Goal: Task Accomplishment & Management: Manage account settings

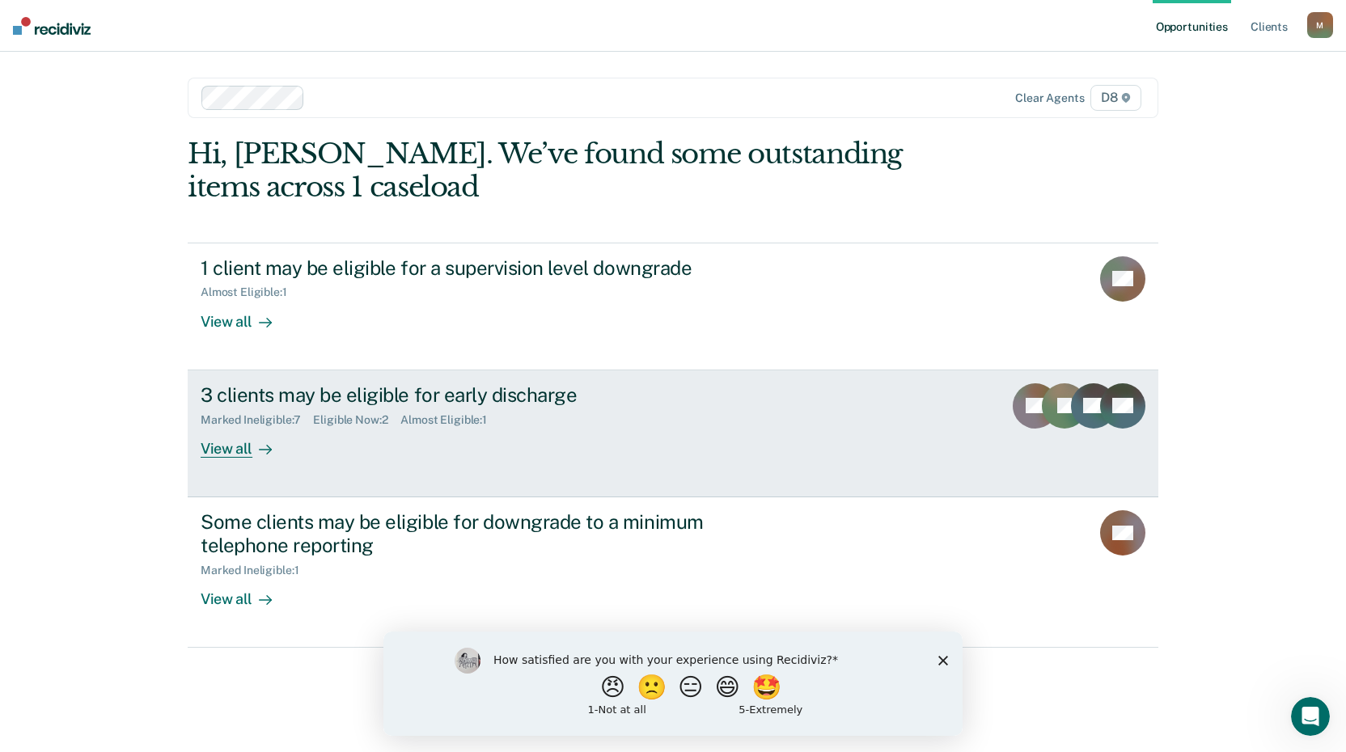
click at [223, 446] on div "View all" at bounding box center [246, 442] width 91 height 32
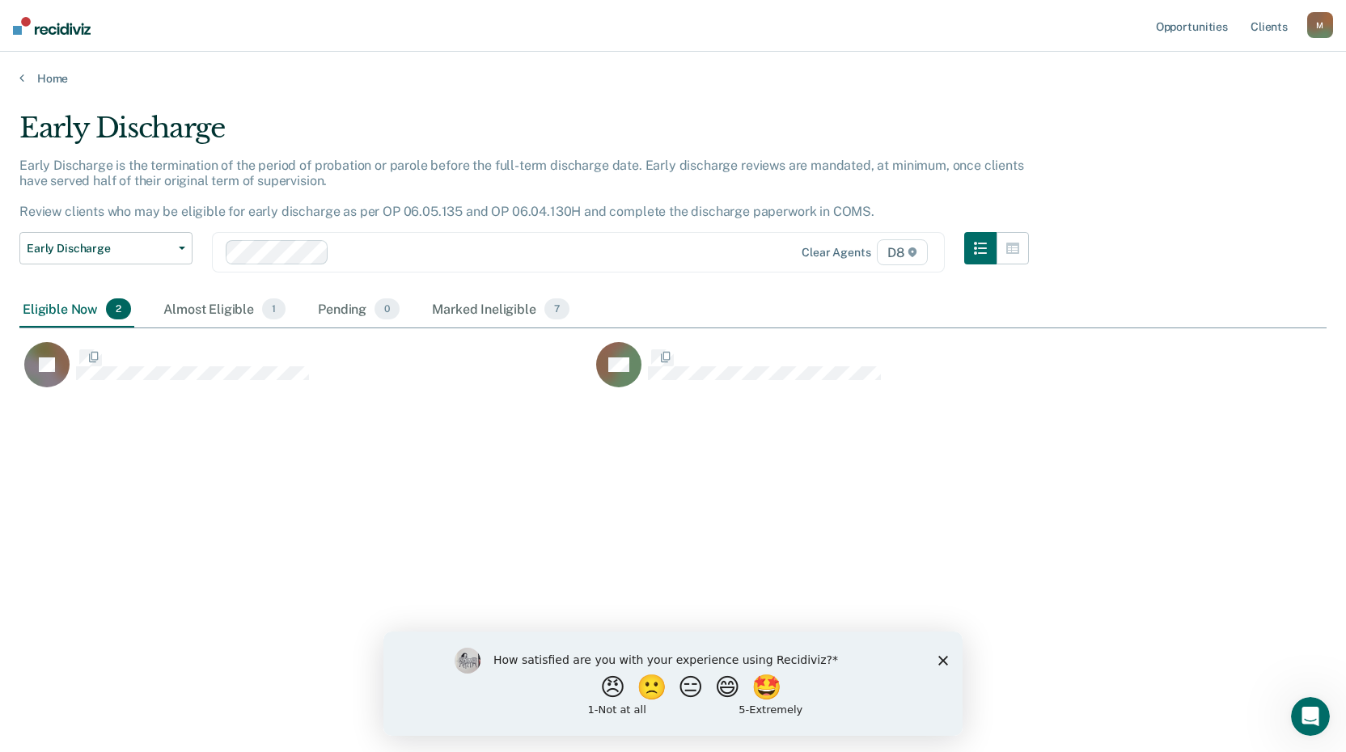
scroll to position [507, 1295]
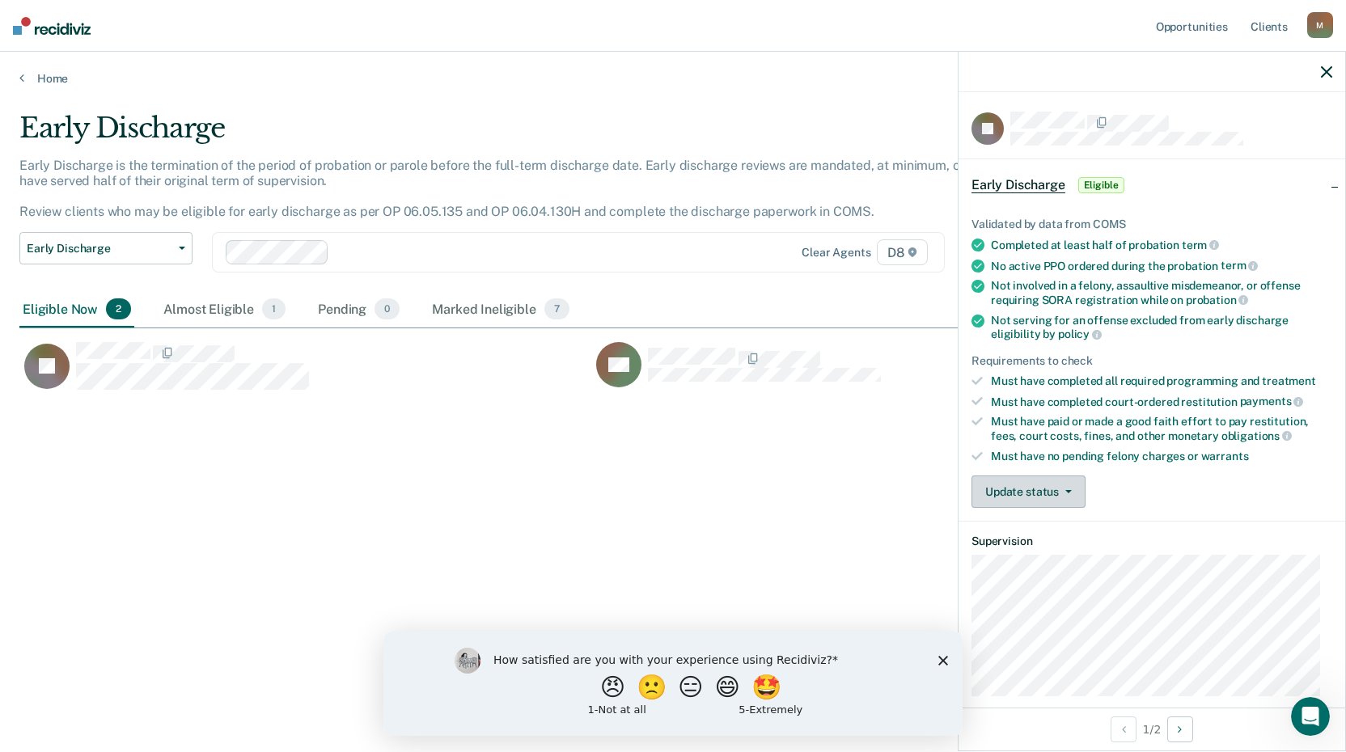
click at [1037, 480] on button "Update status" at bounding box center [1028, 491] width 114 height 32
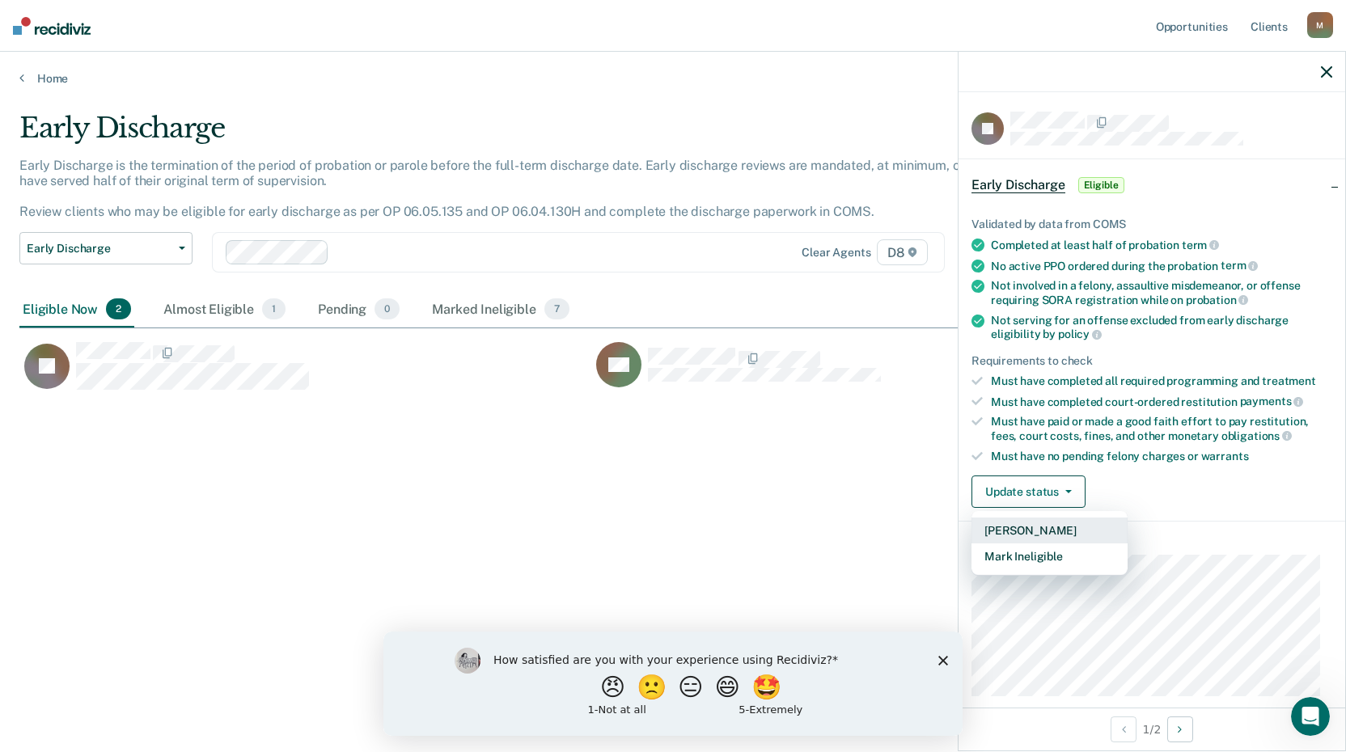
click at [1033, 528] on button "Mark Pending" at bounding box center [1049, 531] width 156 height 26
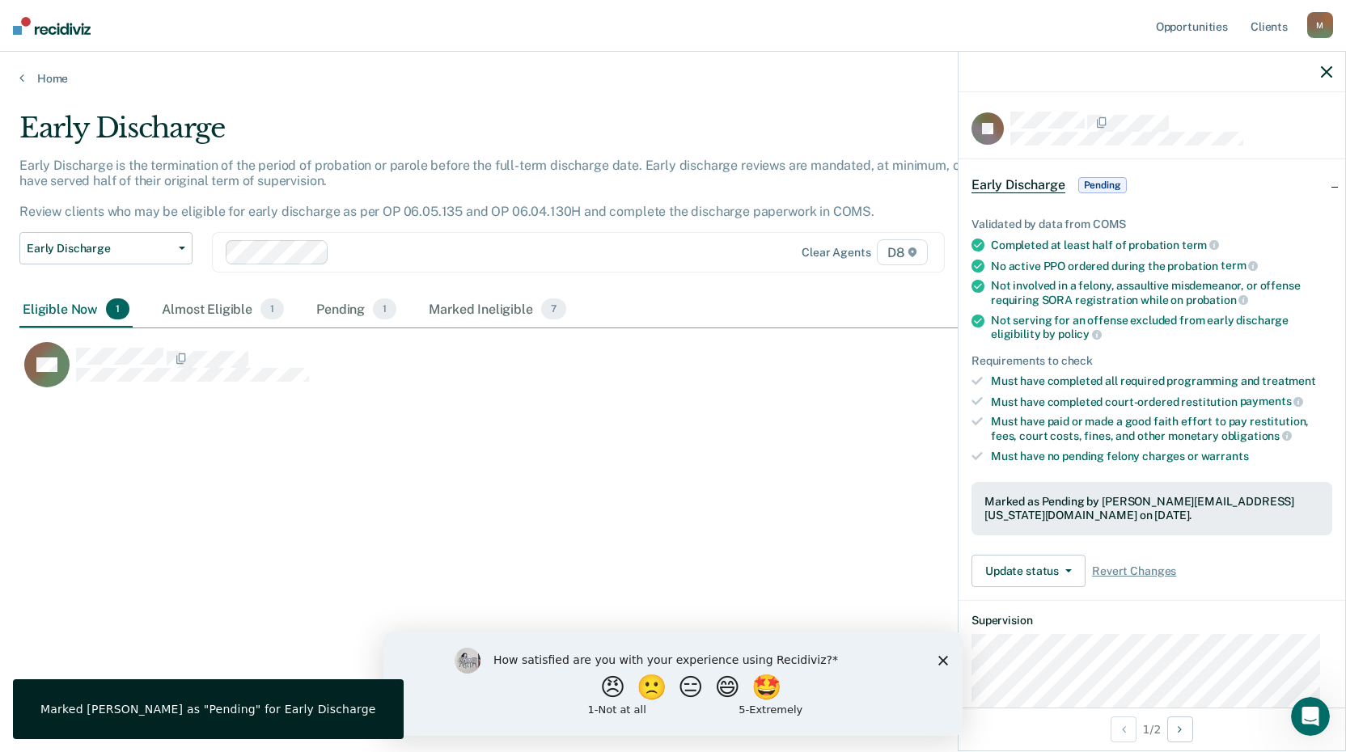
click at [578, 419] on div "Early Discharge Early Discharge is the termination of the period of probation o…" at bounding box center [672, 371] width 1307 height 519
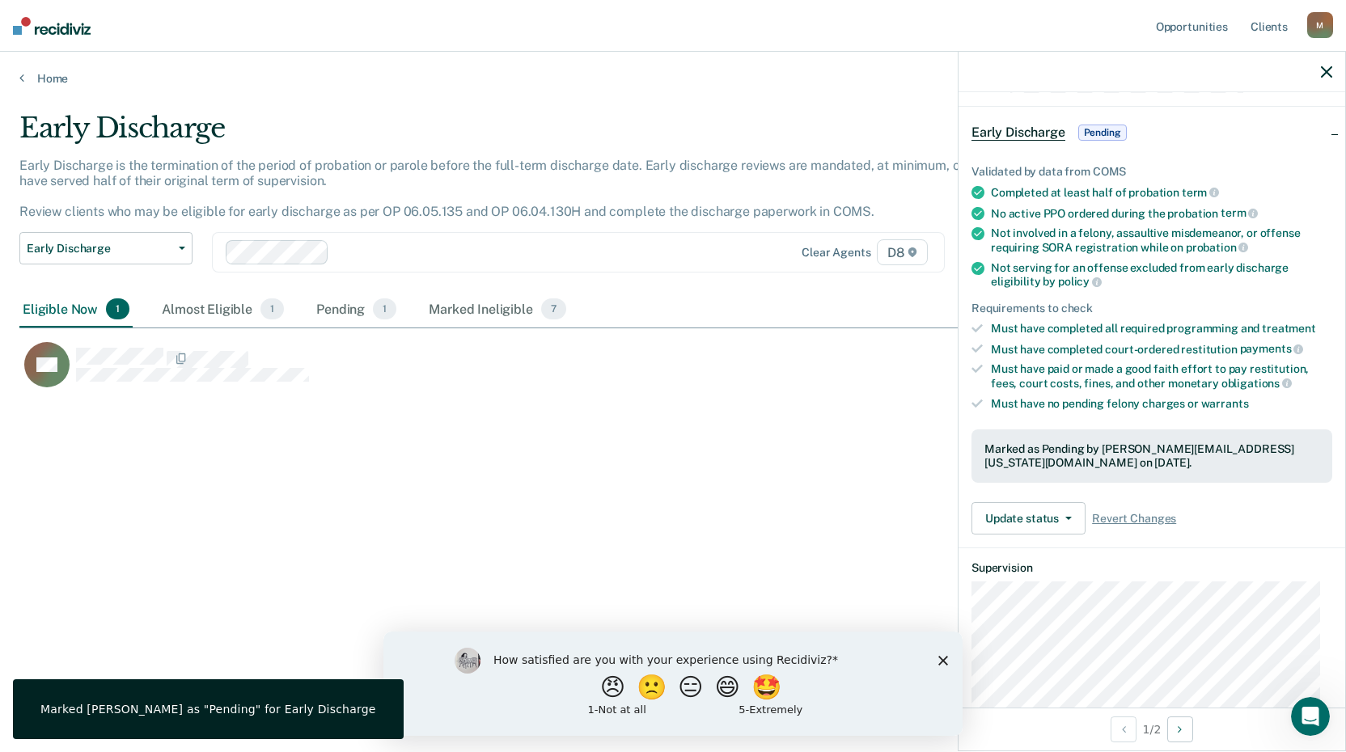
scroll to position [81, 0]
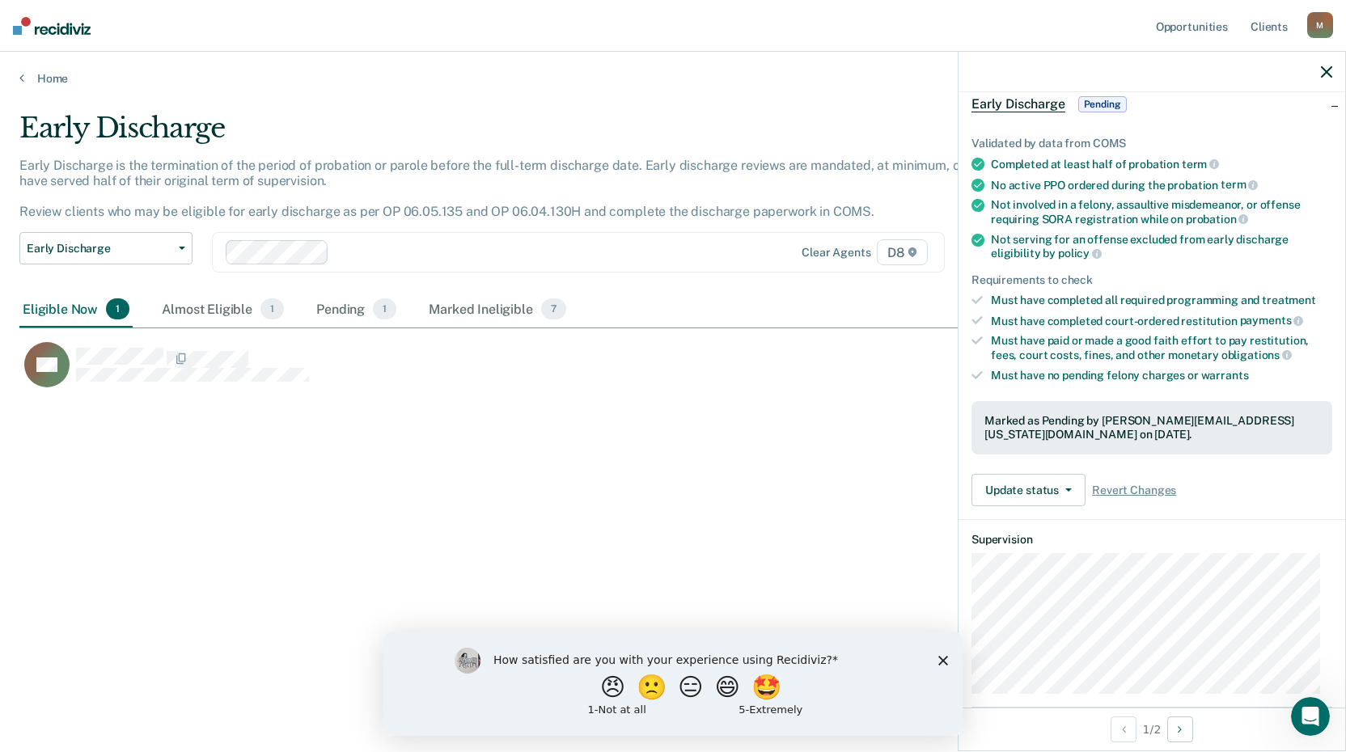
click at [746, 501] on div "Early Discharge Early Discharge is the termination of the period of probation o…" at bounding box center [672, 371] width 1307 height 519
click at [22, 80] on icon at bounding box center [21, 77] width 5 height 13
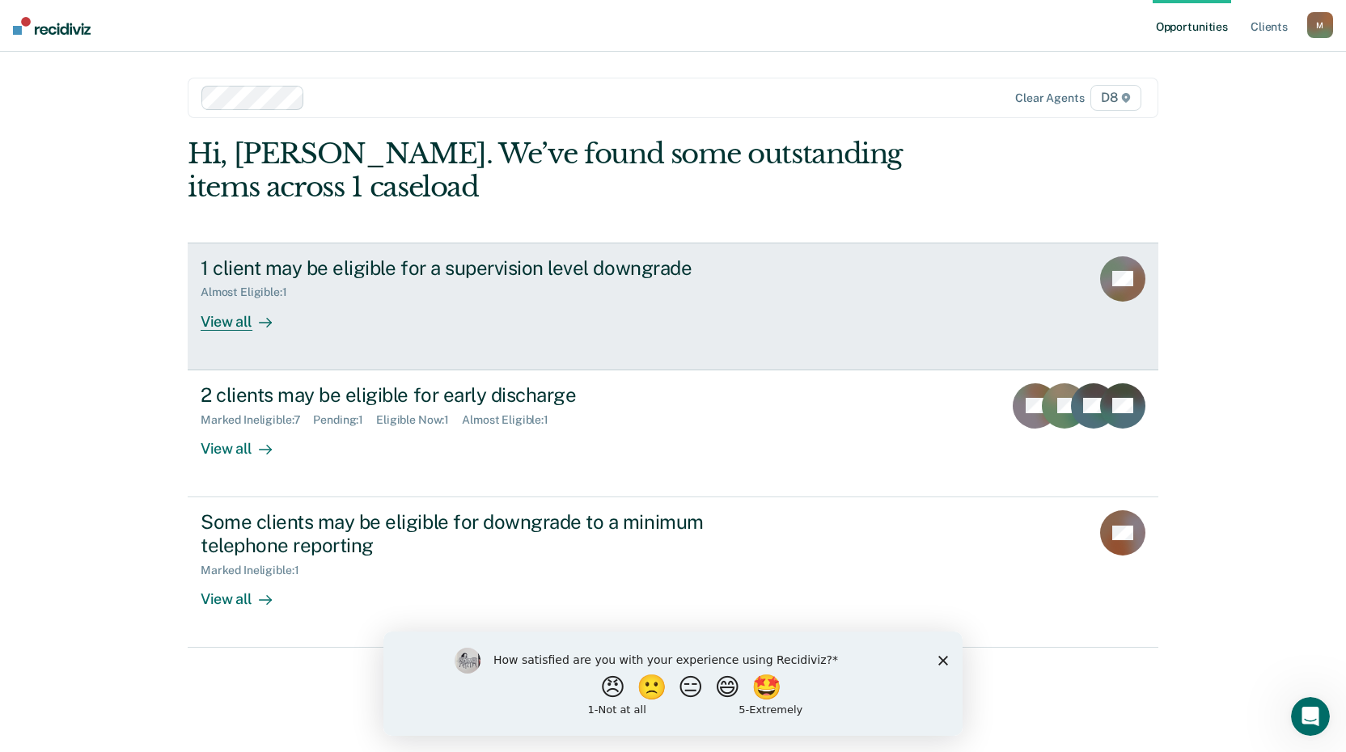
click at [223, 335] on link "1 client may be eligible for a supervision level downgrade Almost Eligible : 1 …" at bounding box center [673, 307] width 970 height 128
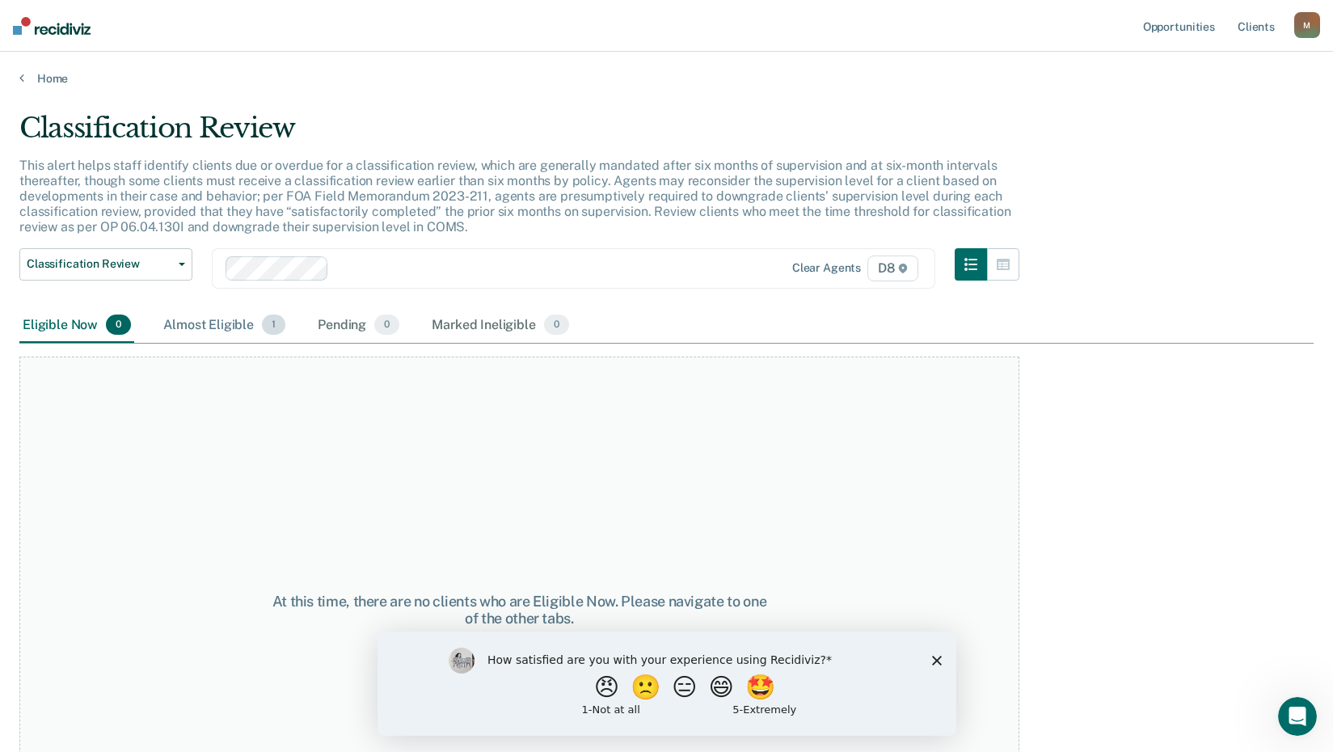
click at [175, 327] on div "Almost Eligible 1" at bounding box center [224, 326] width 129 height 36
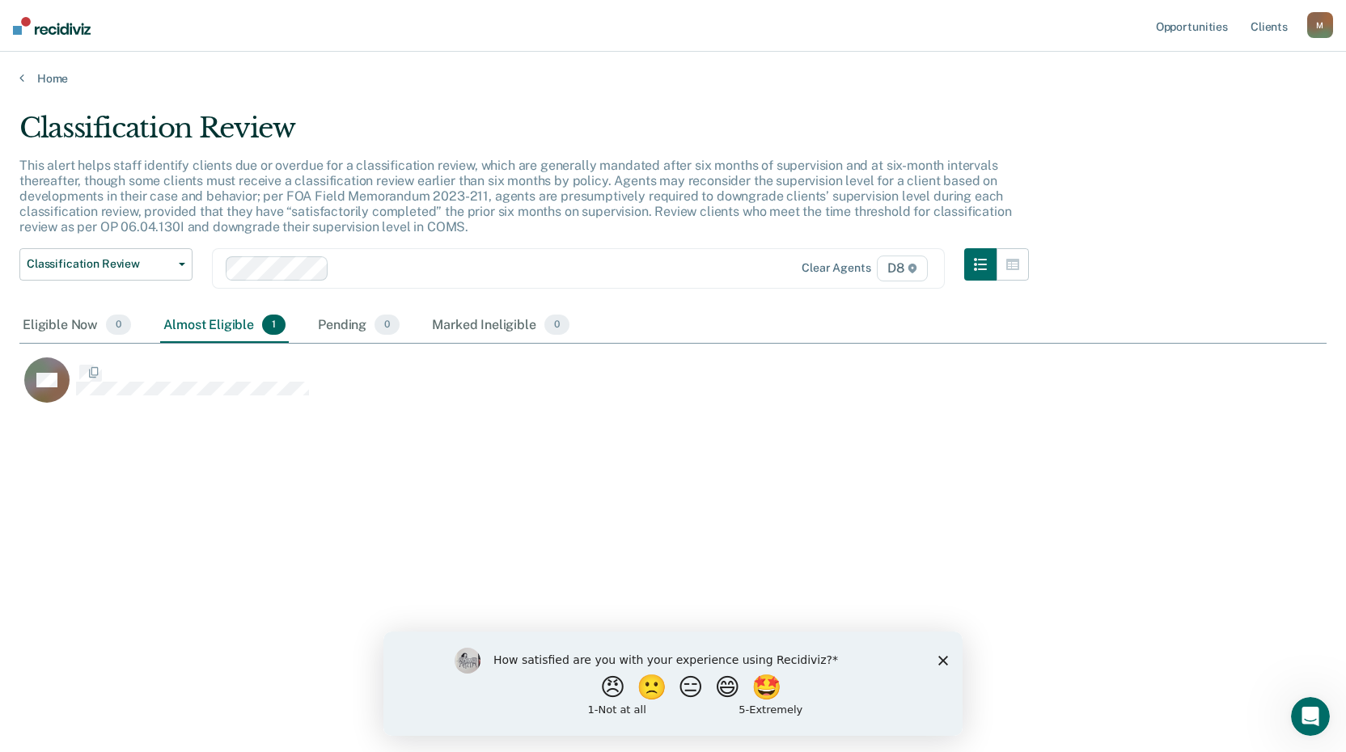
scroll to position [507, 1295]
click at [29, 80] on link "Home" at bounding box center [672, 78] width 1307 height 15
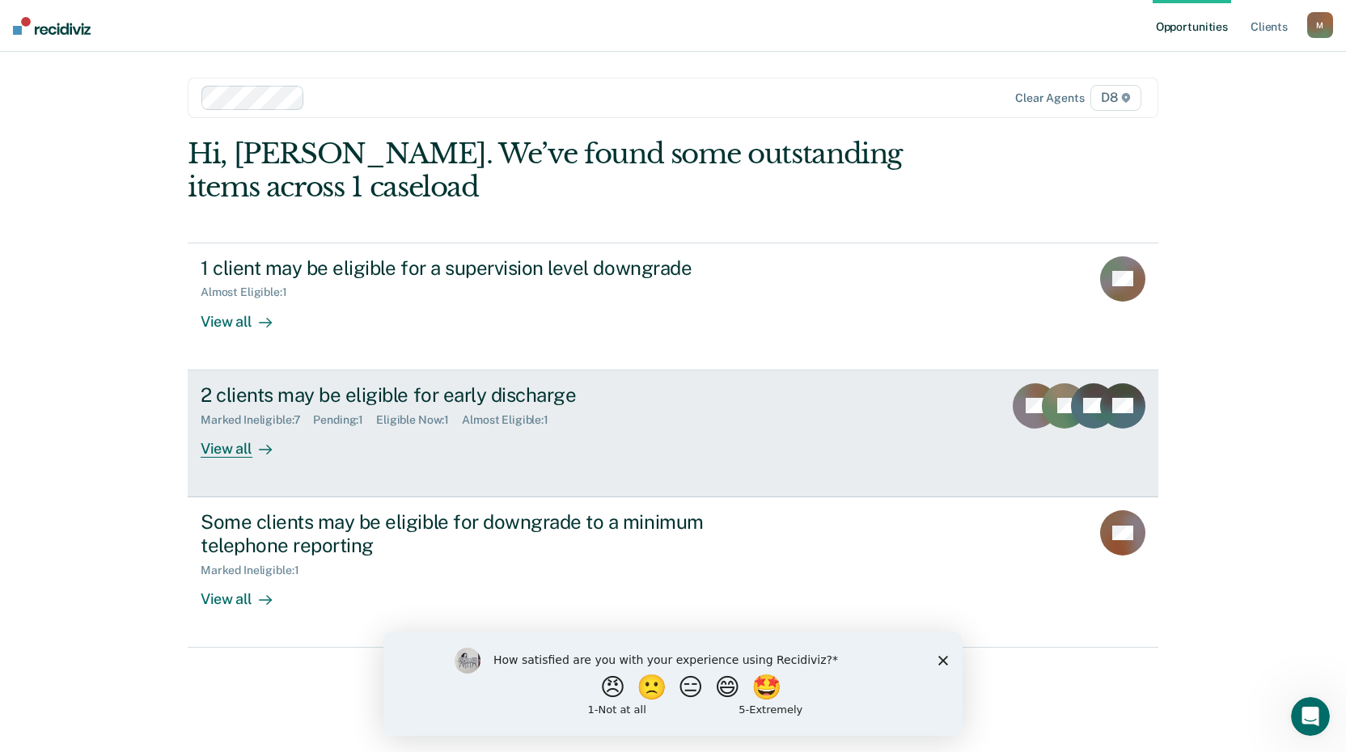
click at [223, 444] on div "View all" at bounding box center [246, 442] width 91 height 32
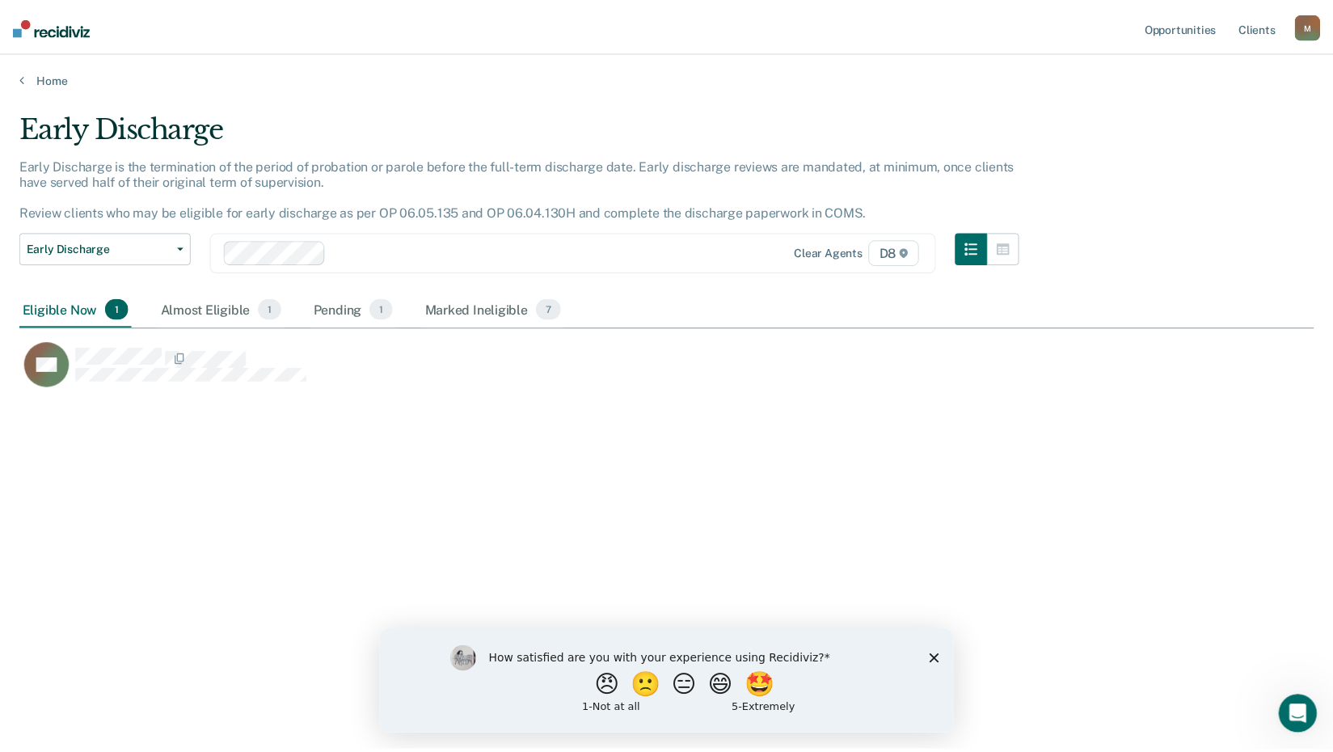
scroll to position [507, 1295]
click at [242, 313] on div "Almost Eligible 1" at bounding box center [222, 310] width 129 height 36
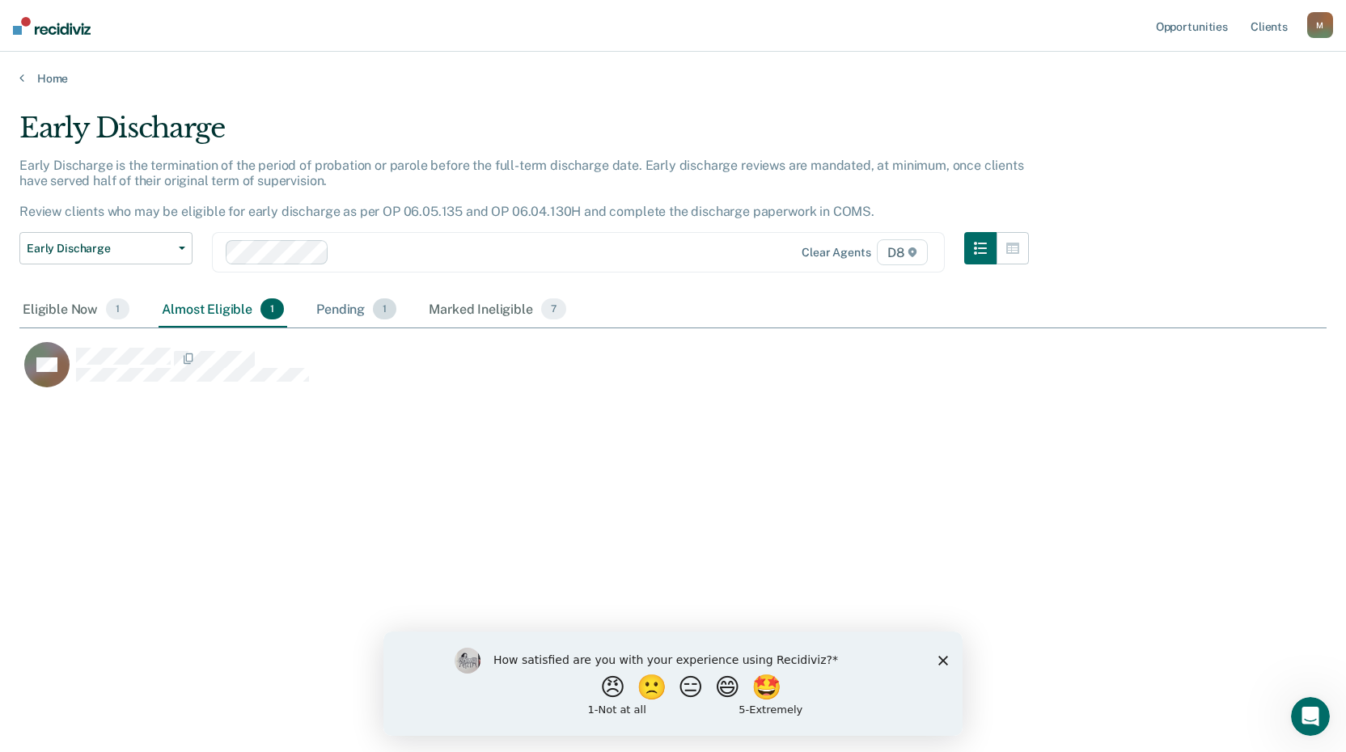
click at [340, 309] on div "Pending 1" at bounding box center [356, 310] width 87 height 36
click at [452, 313] on div "Marked Ineligible 7" at bounding box center [497, 310] width 144 height 36
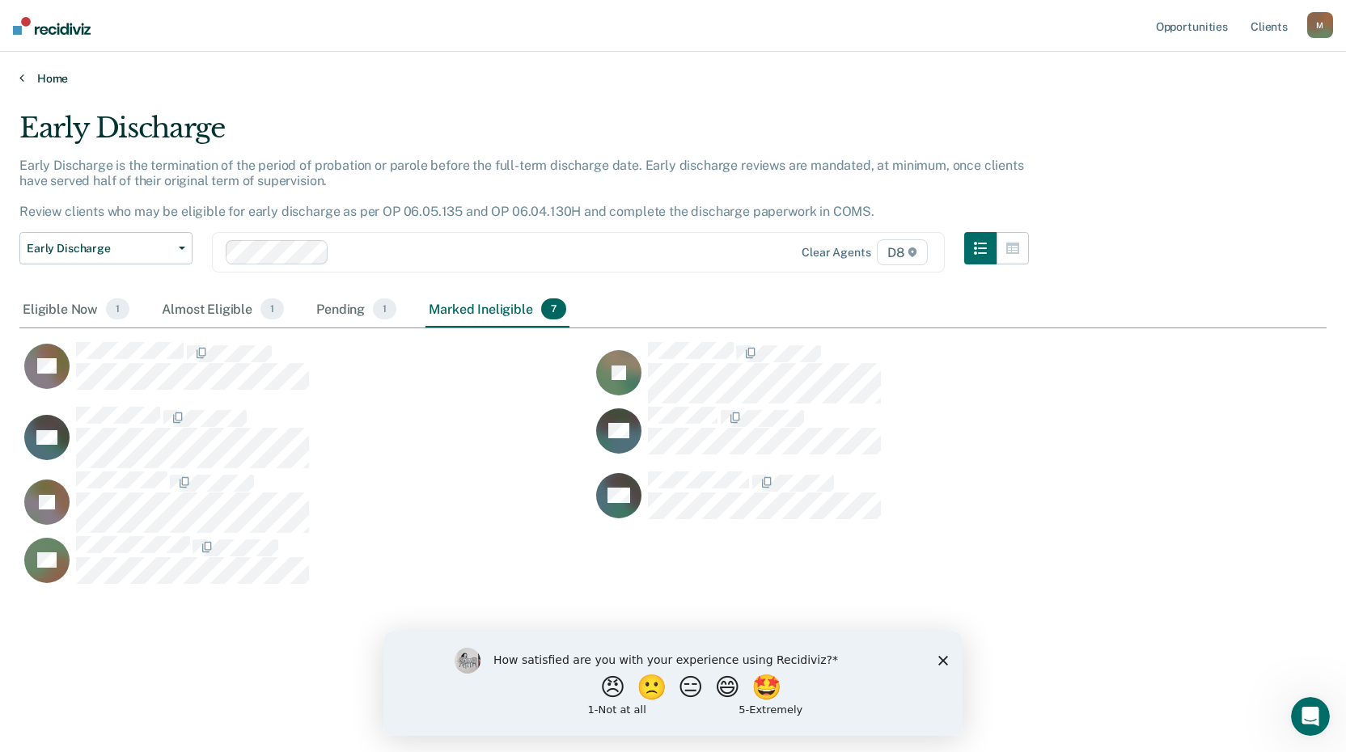
click at [38, 83] on link "Home" at bounding box center [672, 78] width 1307 height 15
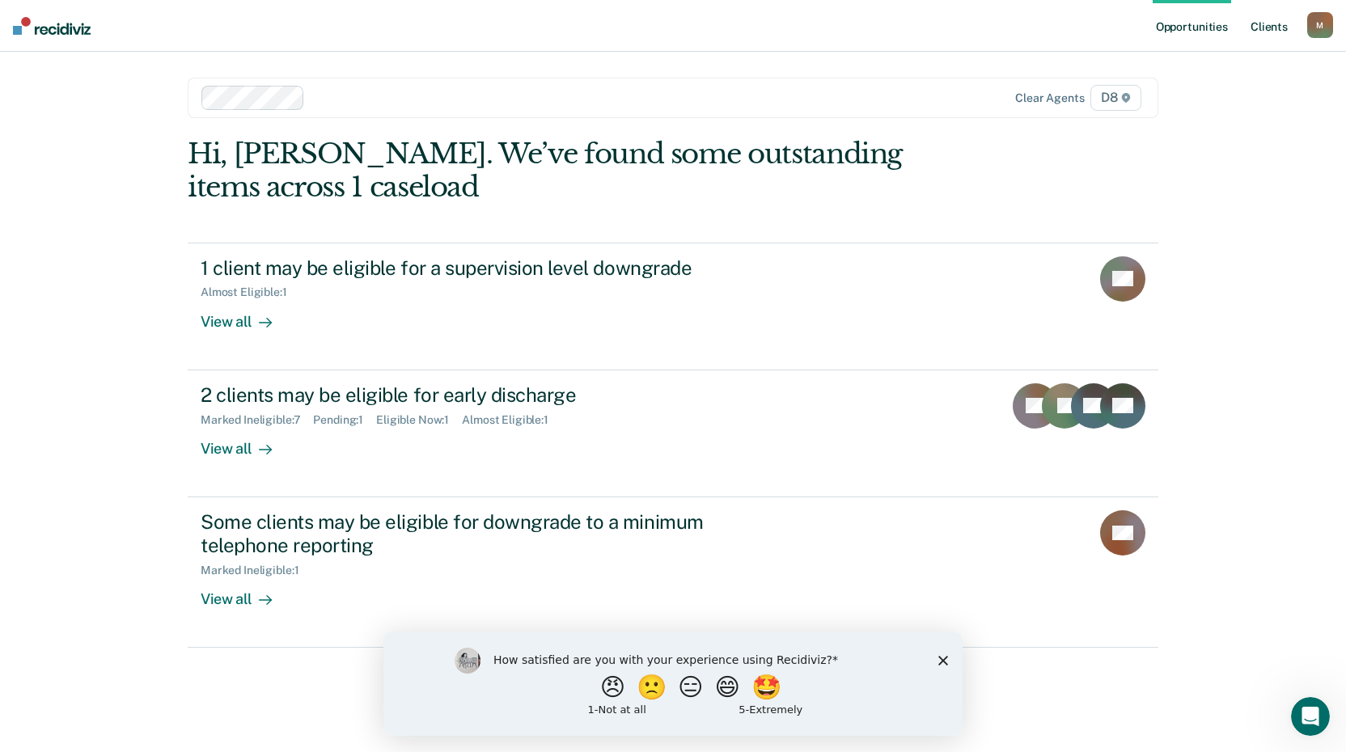
click at [1278, 28] on link "Client s" at bounding box center [1269, 26] width 44 height 52
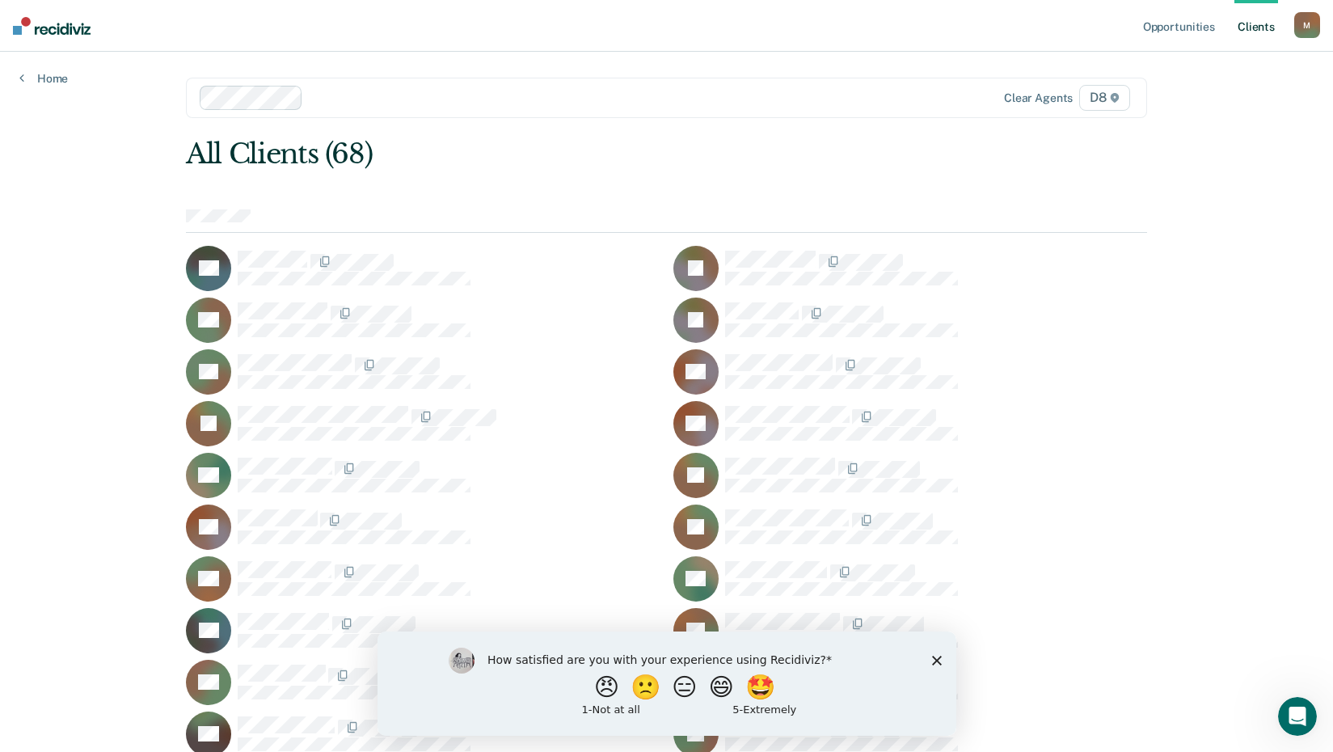
click at [1316, 26] on div "M" at bounding box center [1308, 25] width 26 height 26
click at [1210, 100] on link "Log Out" at bounding box center [1242, 106] width 130 height 14
